Goal: Task Accomplishment & Management: Use online tool/utility

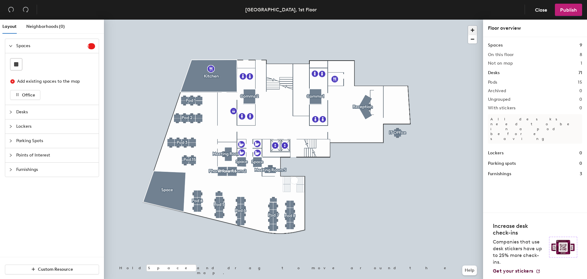
click at [473, 30] on span "button" at bounding box center [472, 30] width 9 height 9
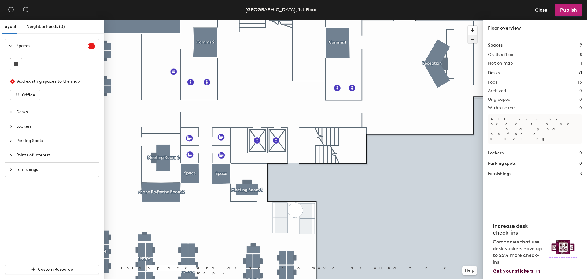
click at [474, 39] on span "button" at bounding box center [472, 39] width 9 height 9
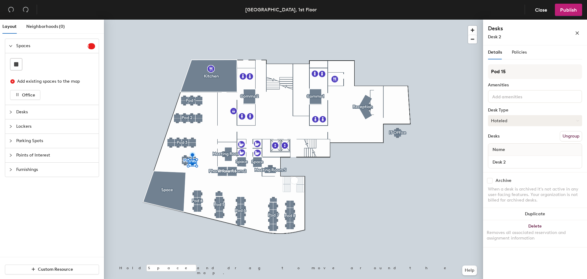
click at [578, 121] on icon at bounding box center [578, 120] width 3 height 3
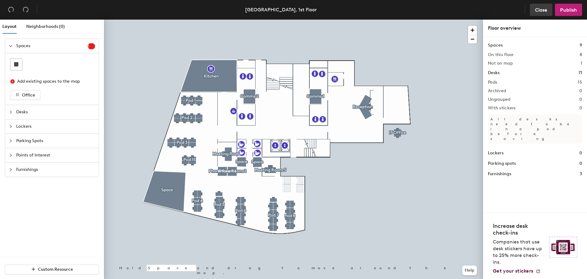
click at [545, 9] on span "Close" at bounding box center [541, 10] width 12 height 6
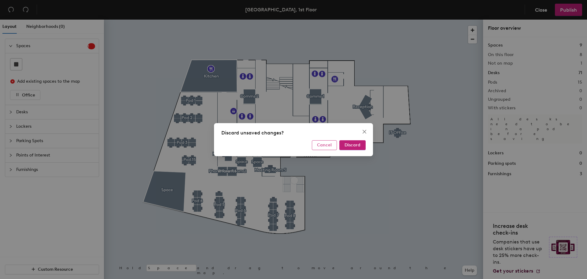
click at [322, 142] on span "Cancel" at bounding box center [324, 144] width 15 height 5
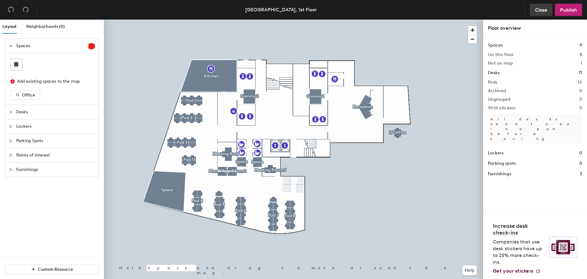
click at [541, 12] on span "Close" at bounding box center [541, 10] width 12 height 6
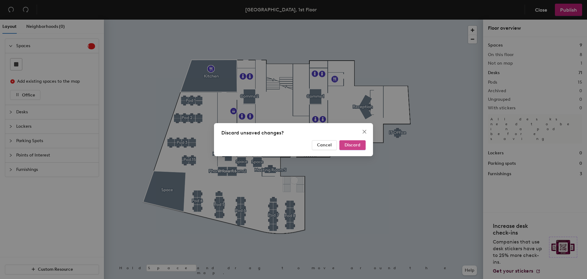
click at [348, 148] on button "Discard" at bounding box center [353, 145] width 26 height 10
